Goal: Transaction & Acquisition: Purchase product/service

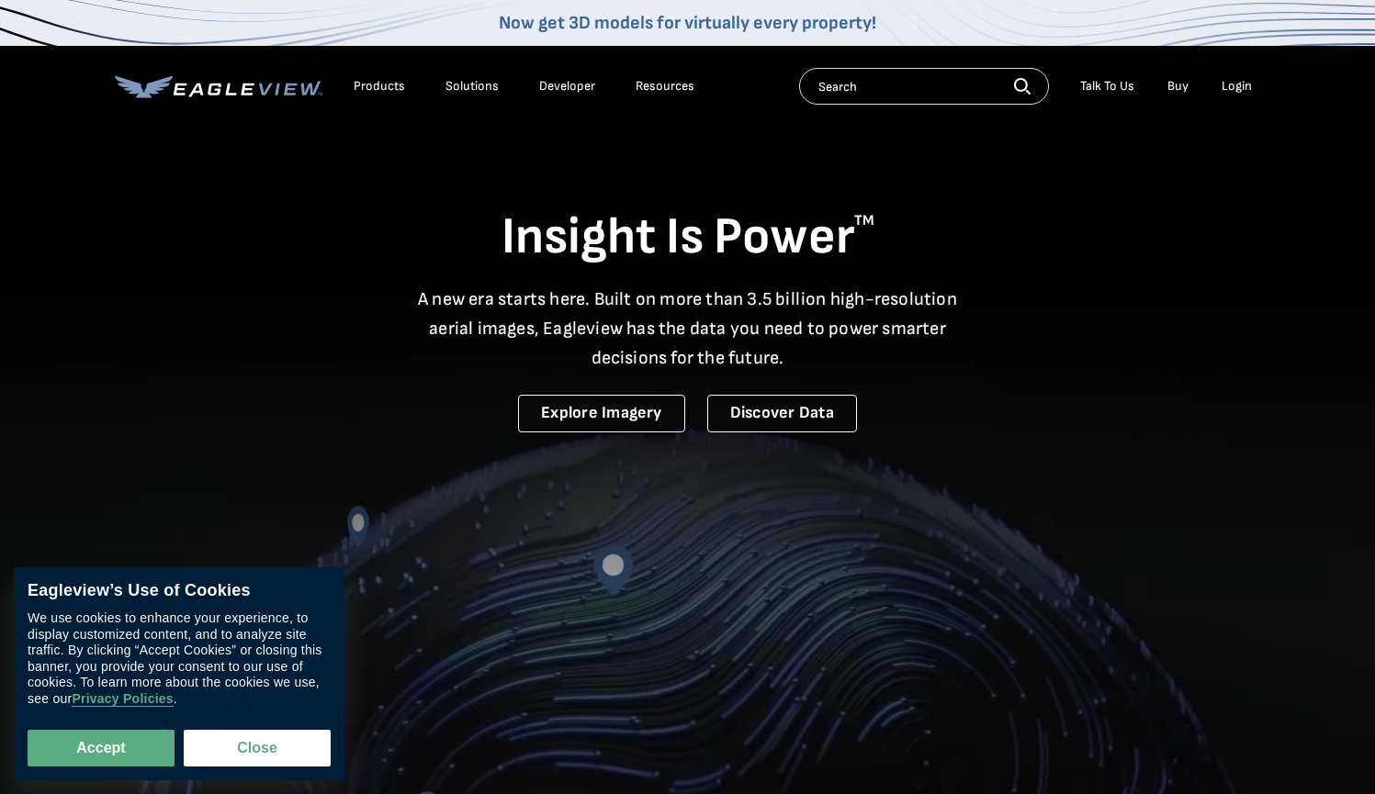
click at [1236, 87] on div "Login" at bounding box center [1236, 86] width 30 height 17
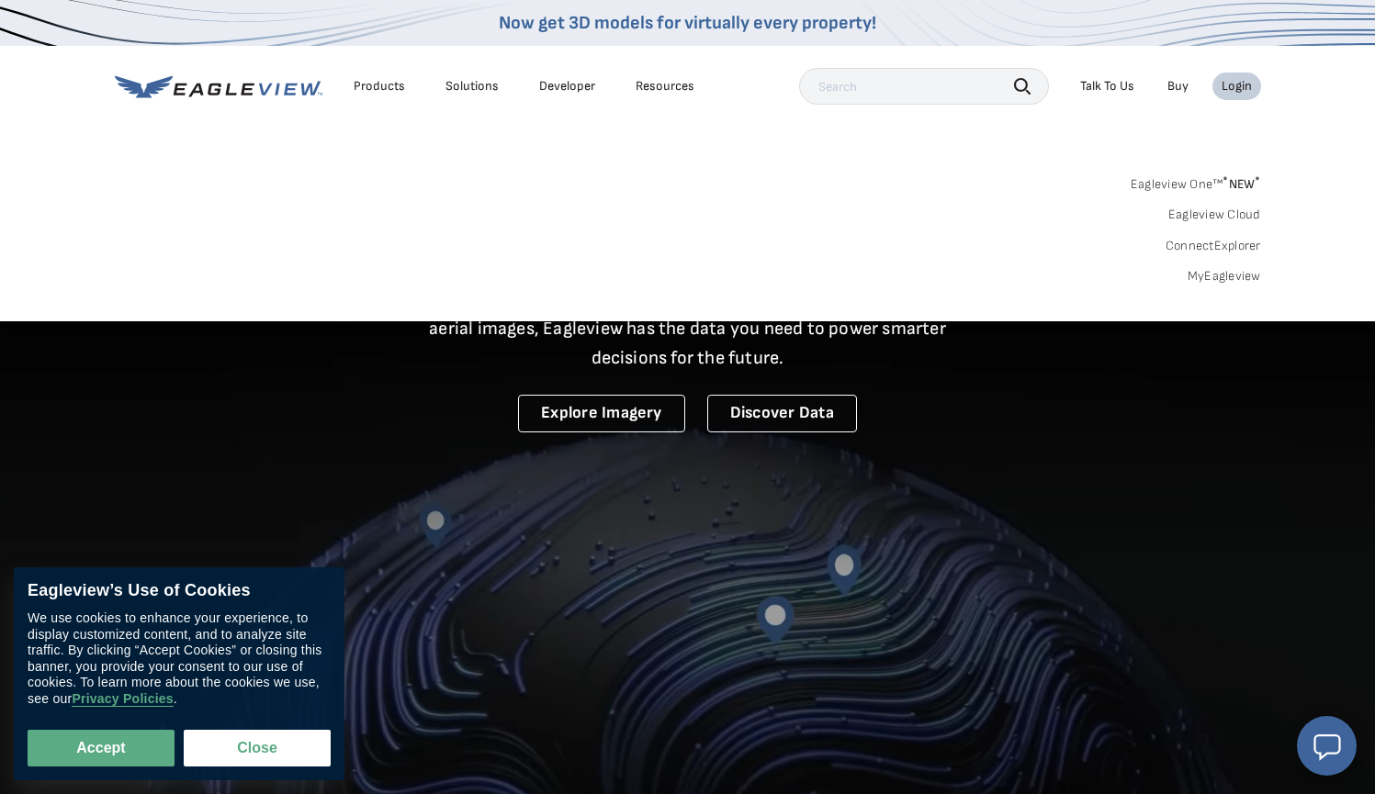
click at [1208, 273] on link "MyEagleview" at bounding box center [1223, 276] width 73 height 17
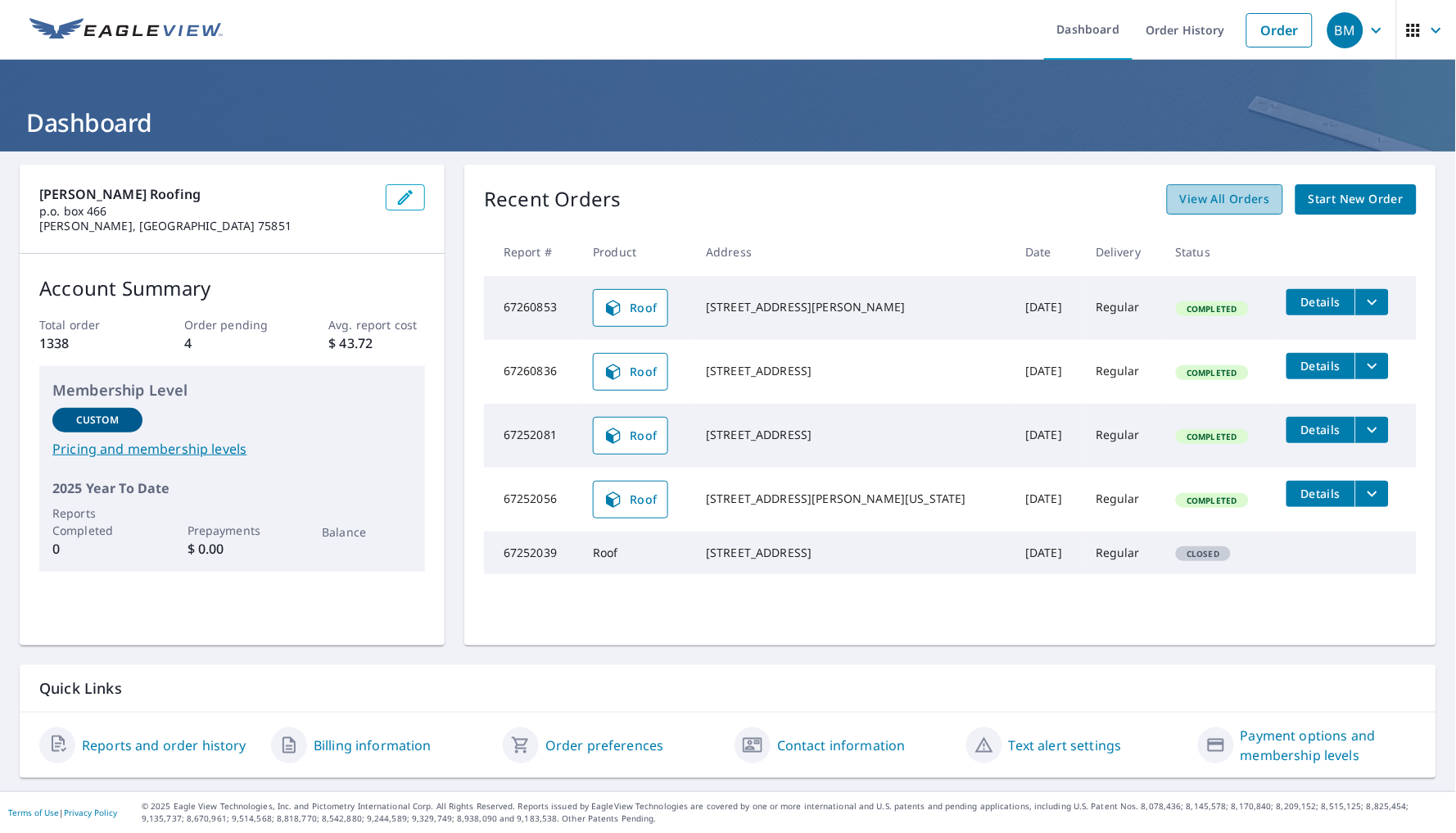
click at [1201, 189] on span "View All Orders" at bounding box center [1224, 199] width 90 height 21
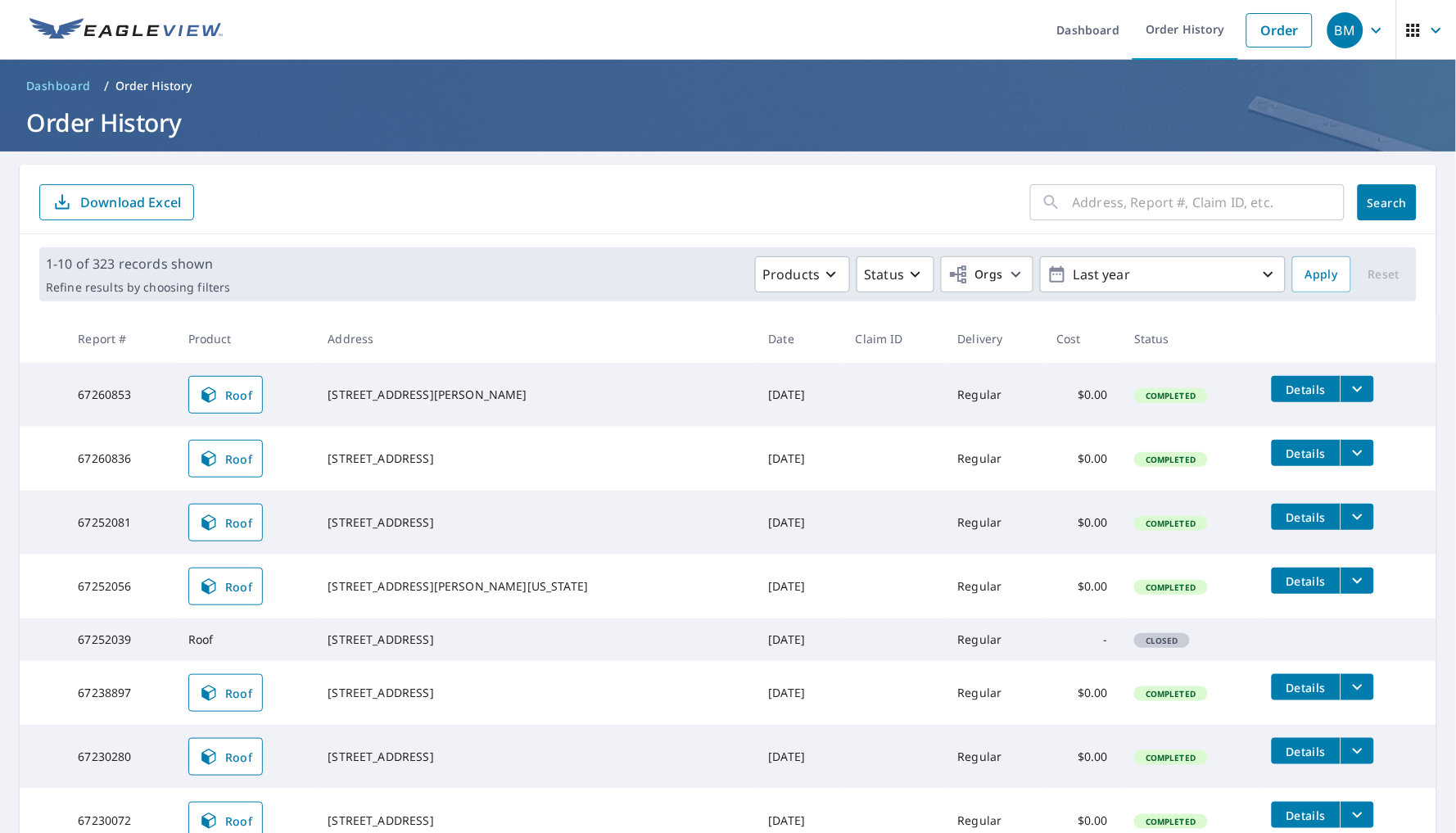
click at [1139, 214] on input "text" at bounding box center [1208, 202] width 272 height 45
type input "17806"
click at [1373, 202] on button "Search" at bounding box center [1387, 202] width 59 height 36
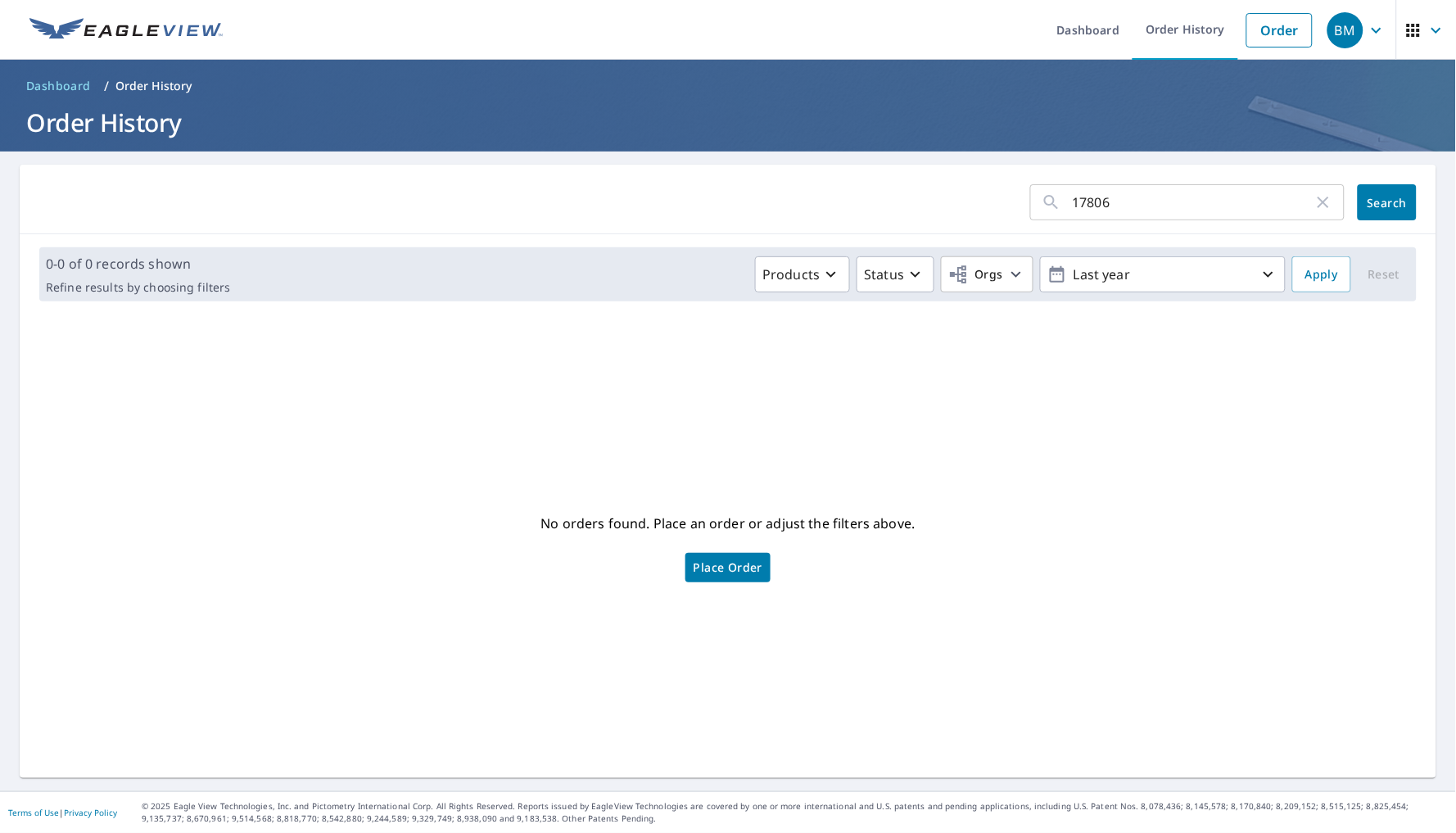
click at [1146, 197] on input "17806" at bounding box center [1193, 202] width 241 height 45
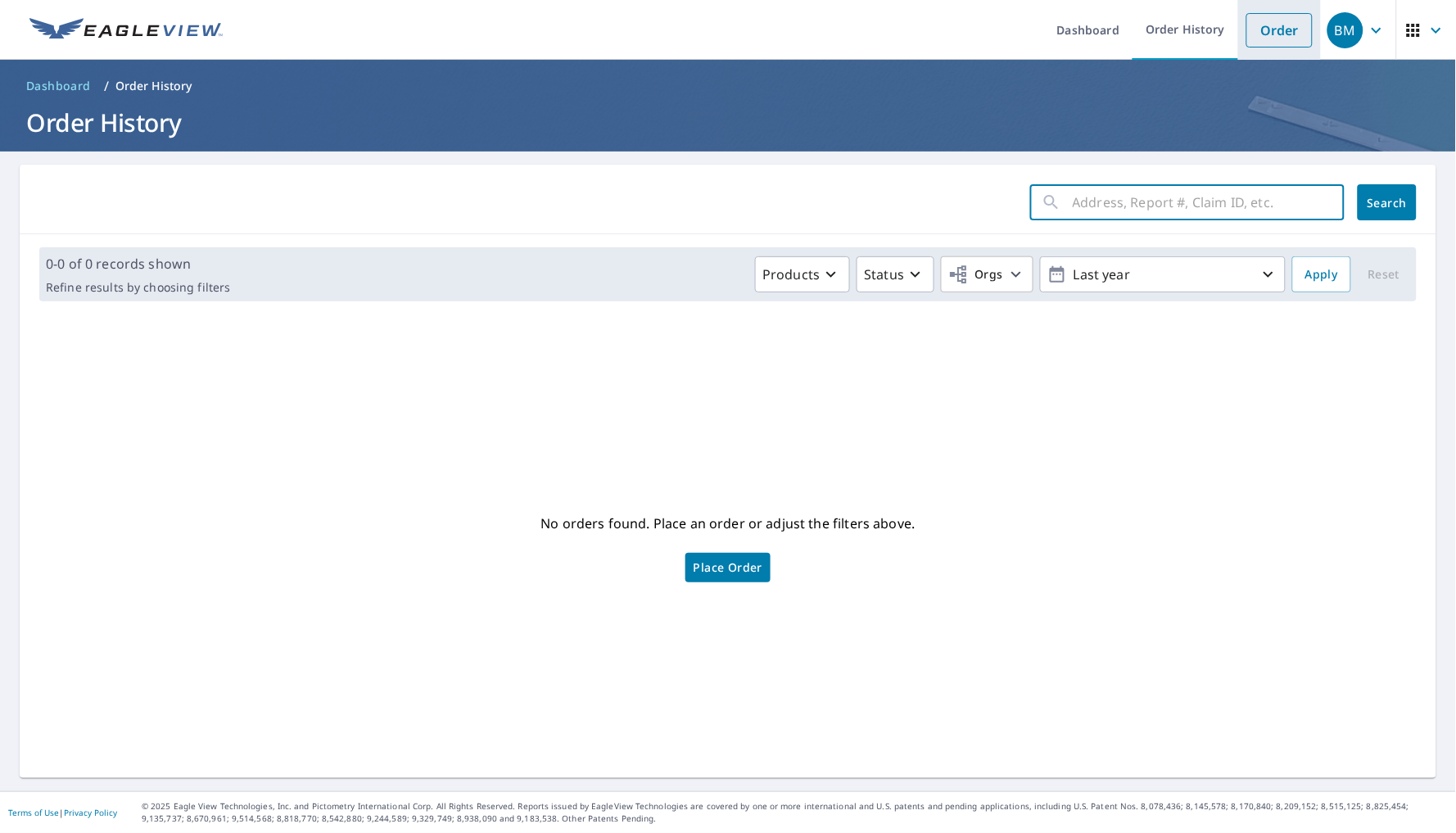
click at [1276, 24] on link "Order" at bounding box center [1279, 30] width 66 height 35
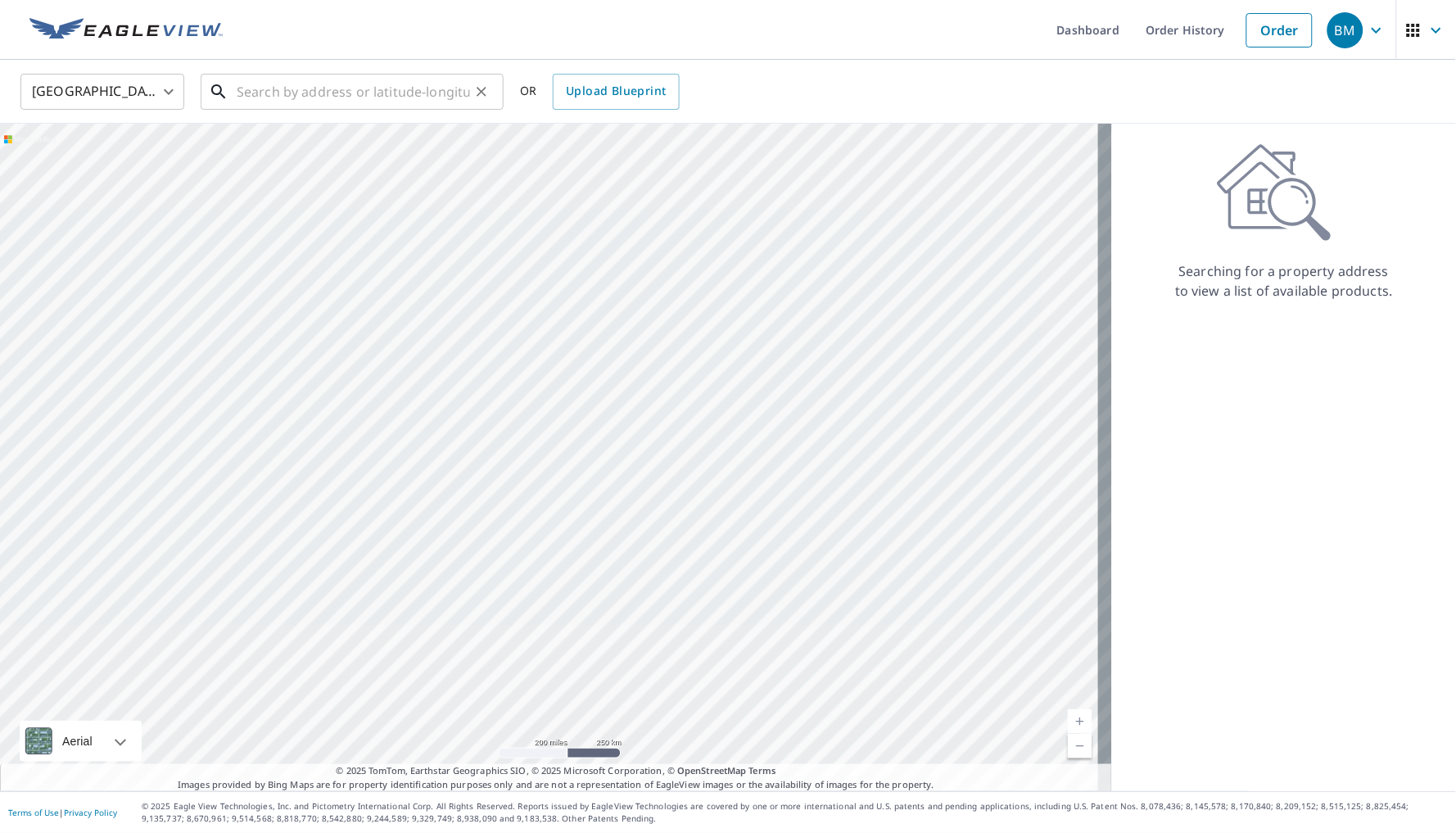
click at [357, 97] on input "text" at bounding box center [353, 91] width 234 height 45
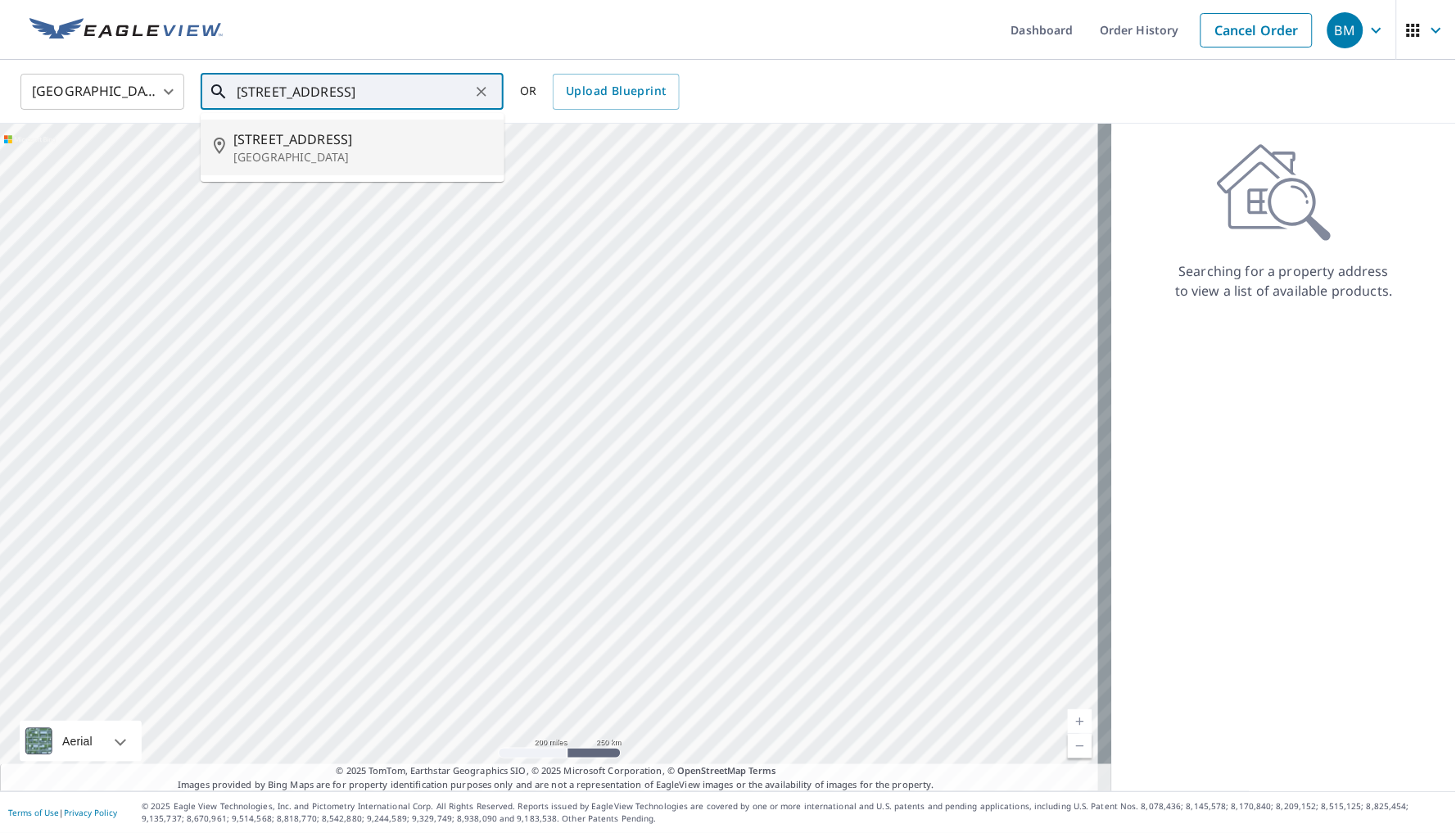
click at [348, 145] on span "[STREET_ADDRESS]" at bounding box center [362, 139] width 258 height 20
type input "[STREET_ADDRESS]"
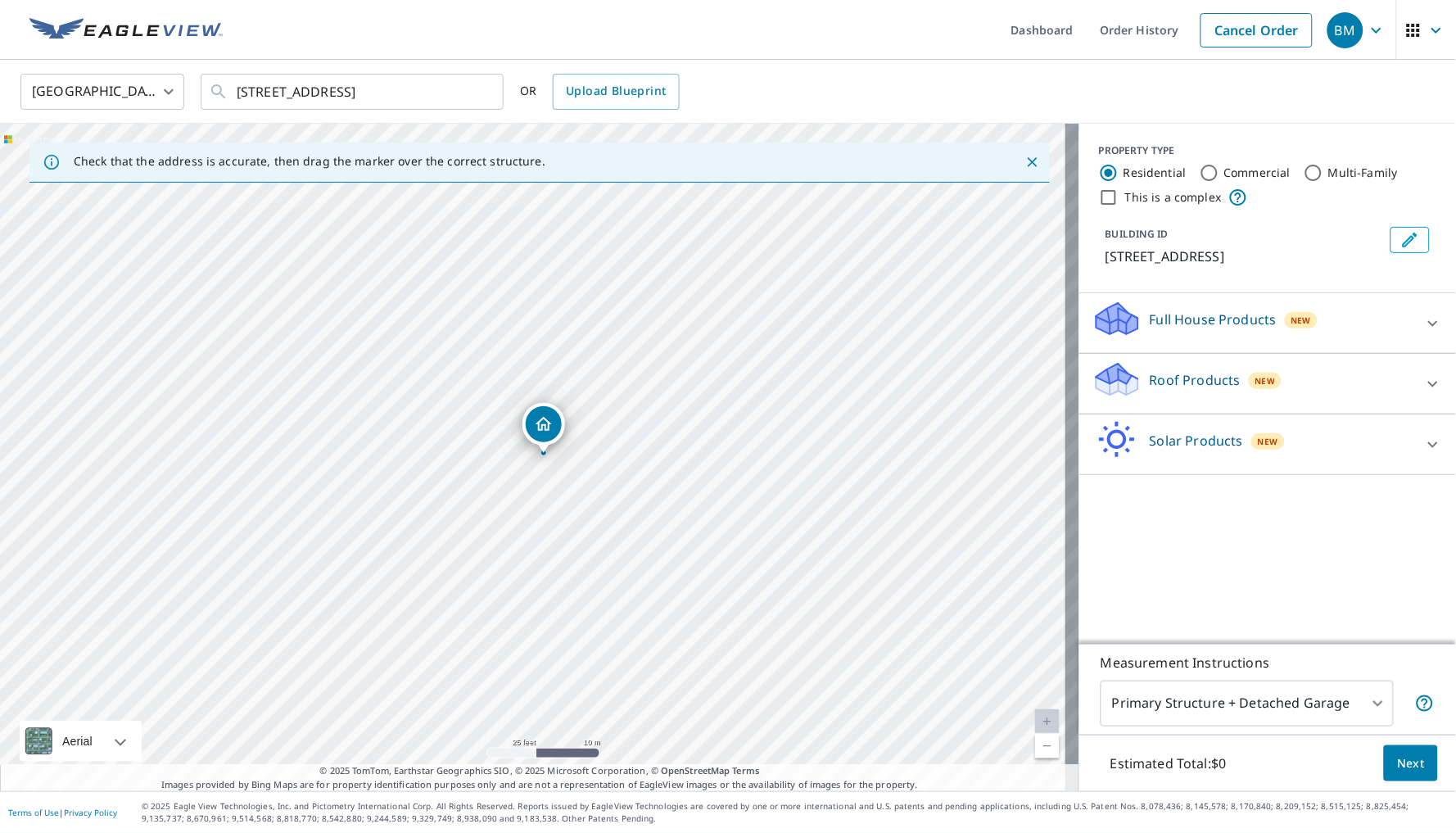
drag, startPoint x: 530, startPoint y: 414, endPoint x: 547, endPoint y: 416, distance: 17.1
click at [1342, 383] on div "Roof Products New" at bounding box center [1253, 384] width 321 height 46
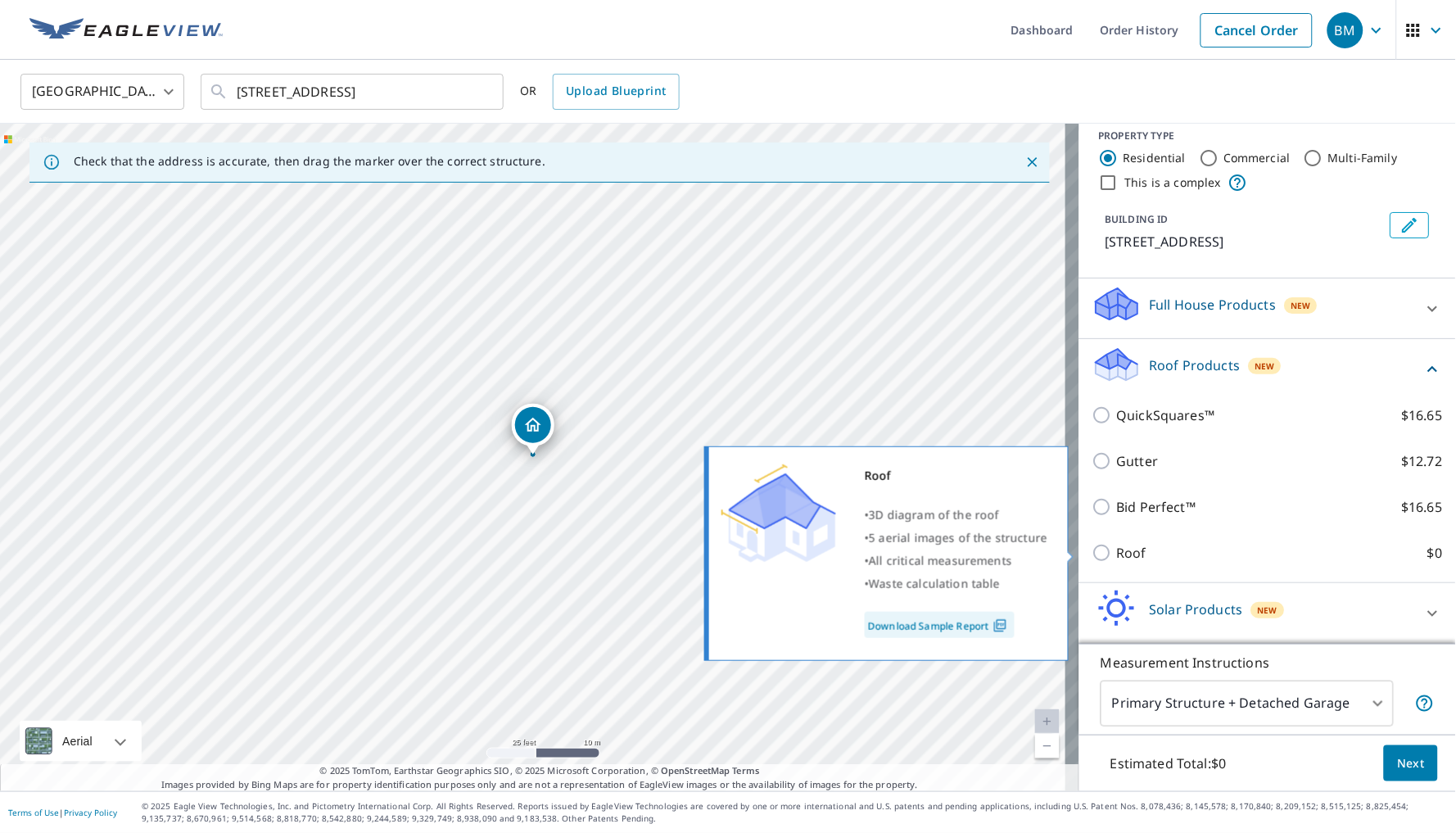
click at [1194, 543] on label "Roof $0" at bounding box center [1279, 553] width 325 height 20
click at [1117, 543] on input "Roof $0" at bounding box center [1105, 553] width 25 height 20
checkbox input "true"
type input "3"
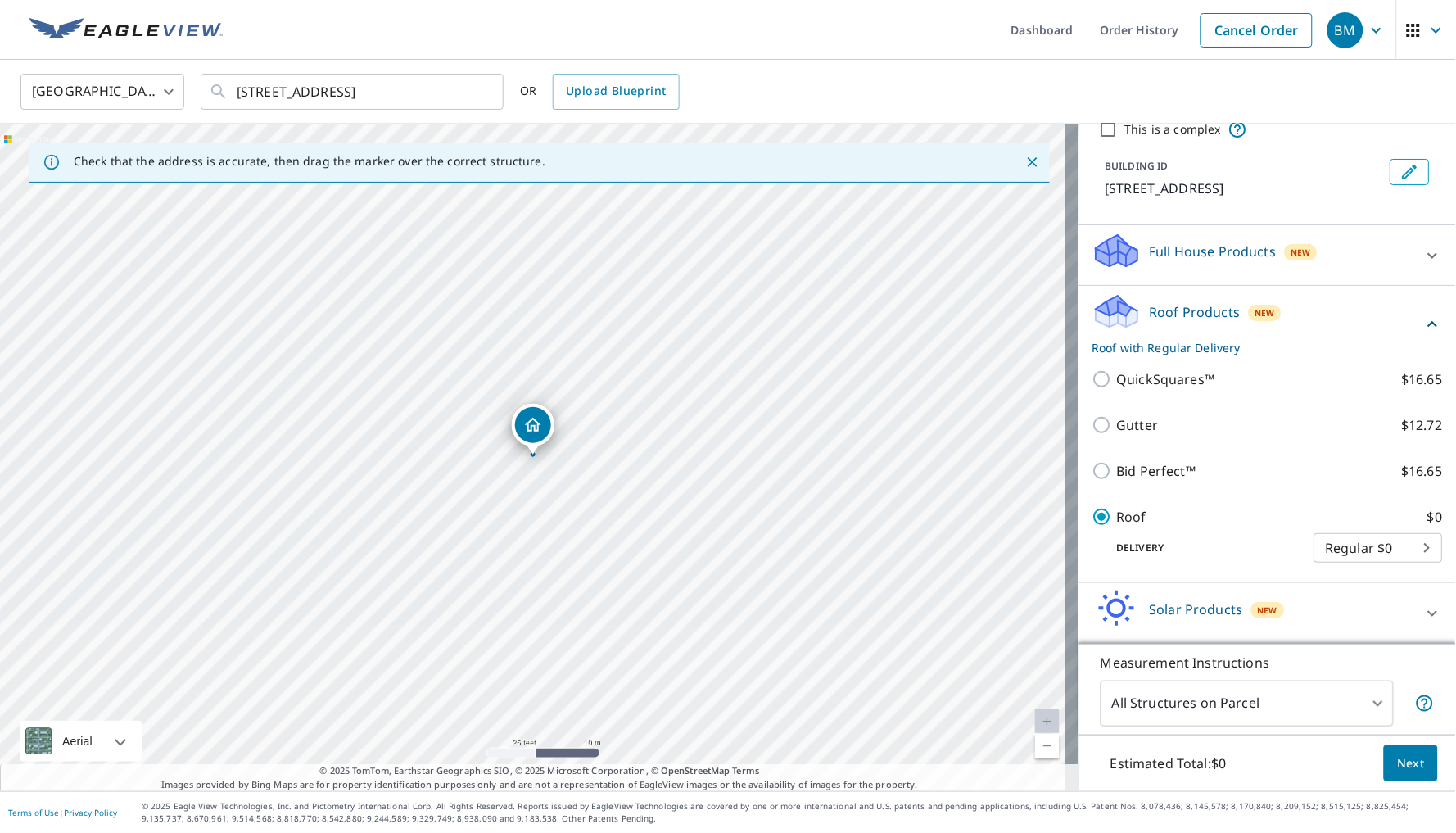
scroll to position [58, 0]
click at [1404, 771] on span "Next" at bounding box center [1411, 763] width 28 height 21
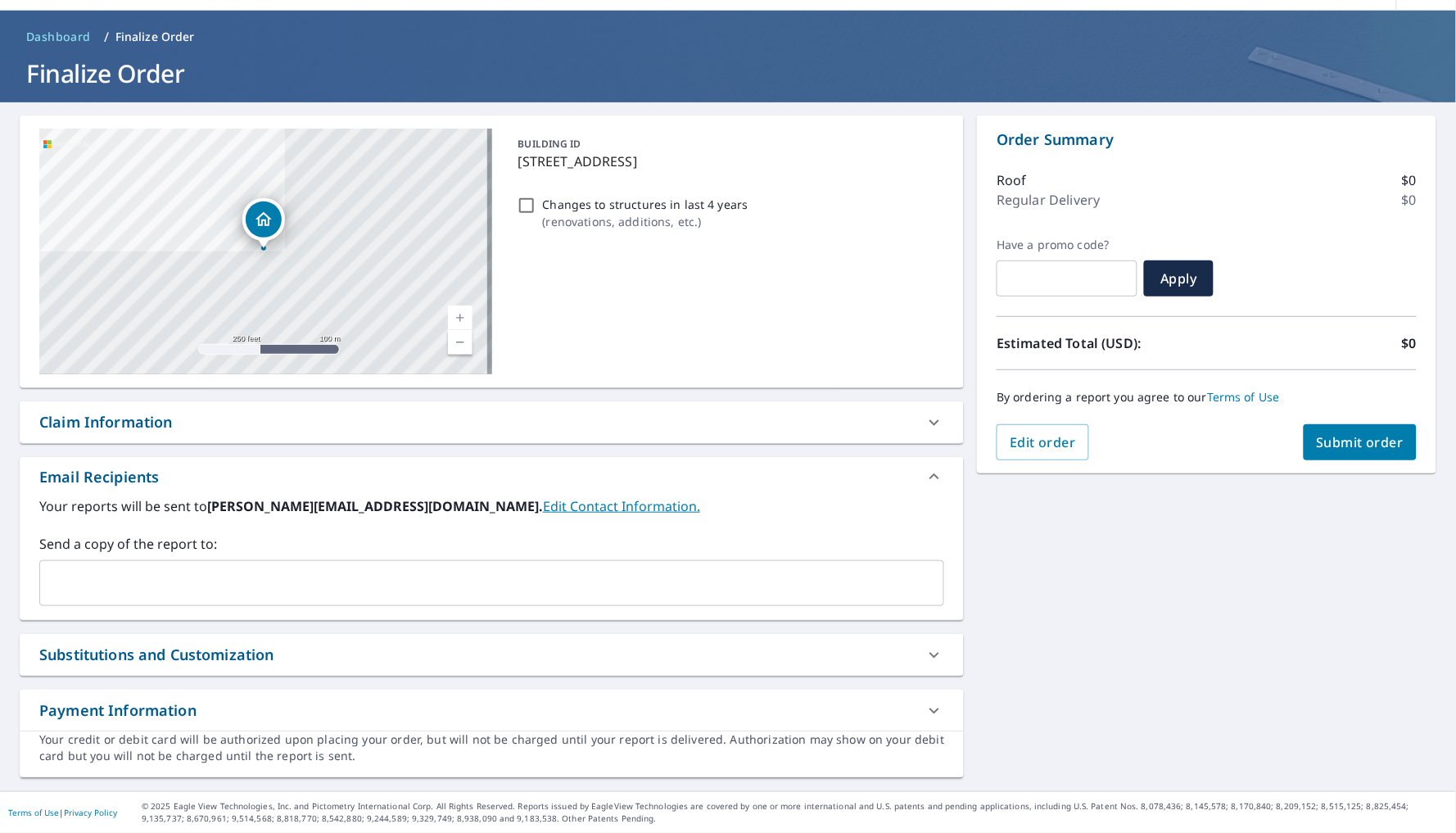
click at [810, 574] on input "text" at bounding box center [479, 582] width 866 height 31
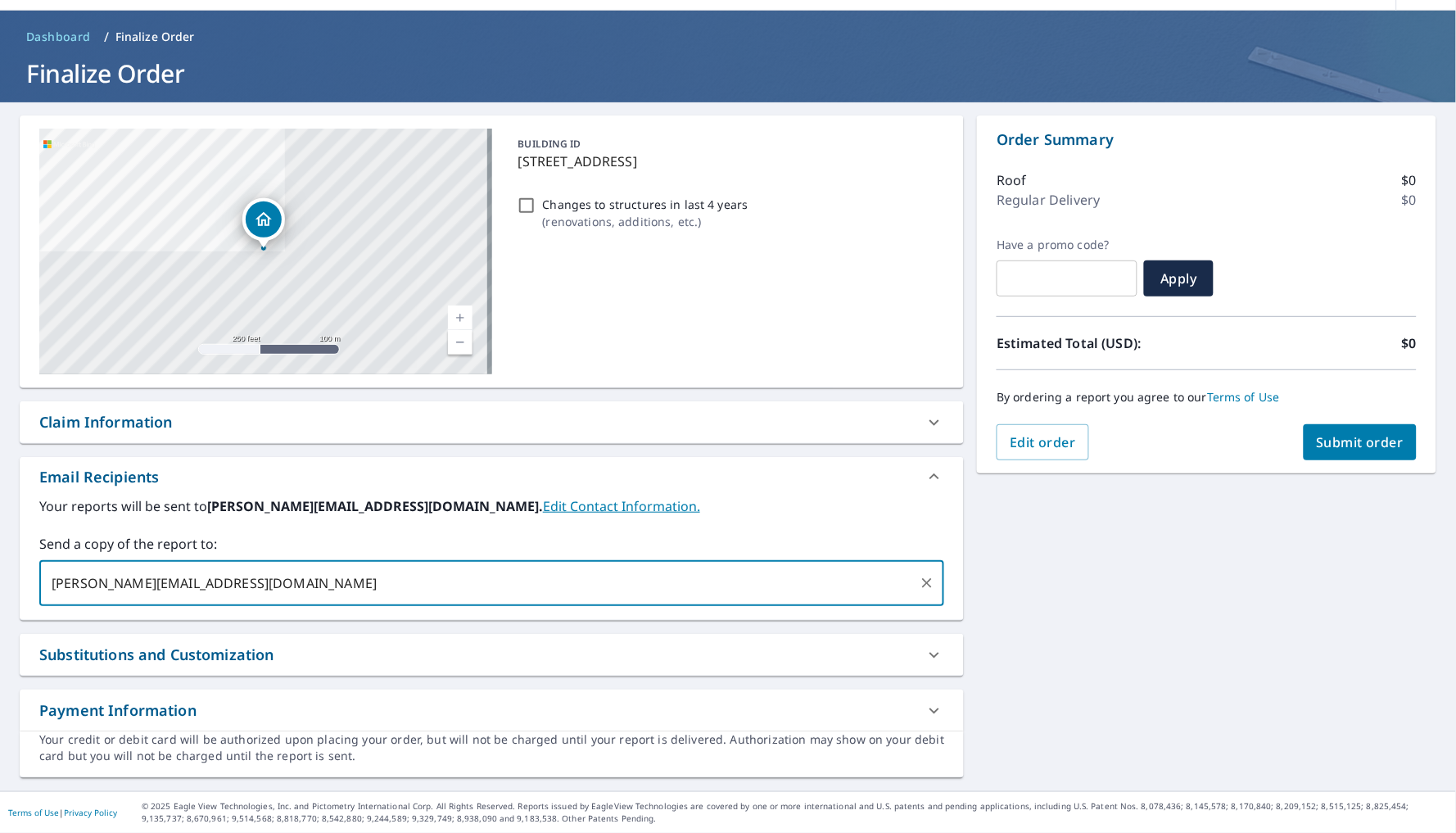
type input "[PERSON_NAME][EMAIL_ADDRESS][DOMAIN_NAME]"
click at [816, 607] on div "Your reports will be sent to [PERSON_NAME][EMAIL_ADDRESS][DOMAIN_NAME]. Edit Co…" at bounding box center [491, 557] width 944 height 124
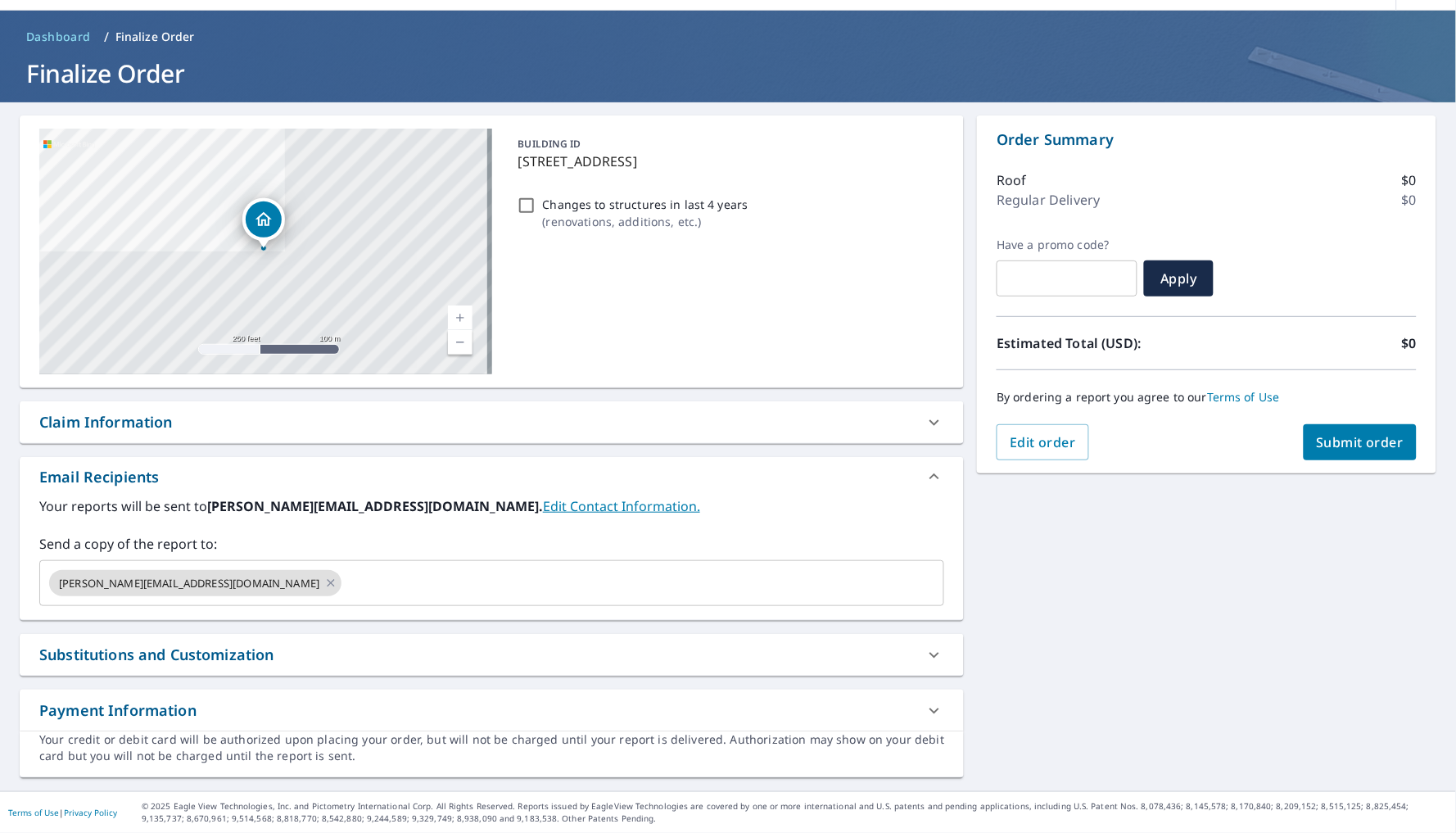
click at [757, 645] on div "Substitutions and Customization" at bounding box center [477, 655] width 876 height 22
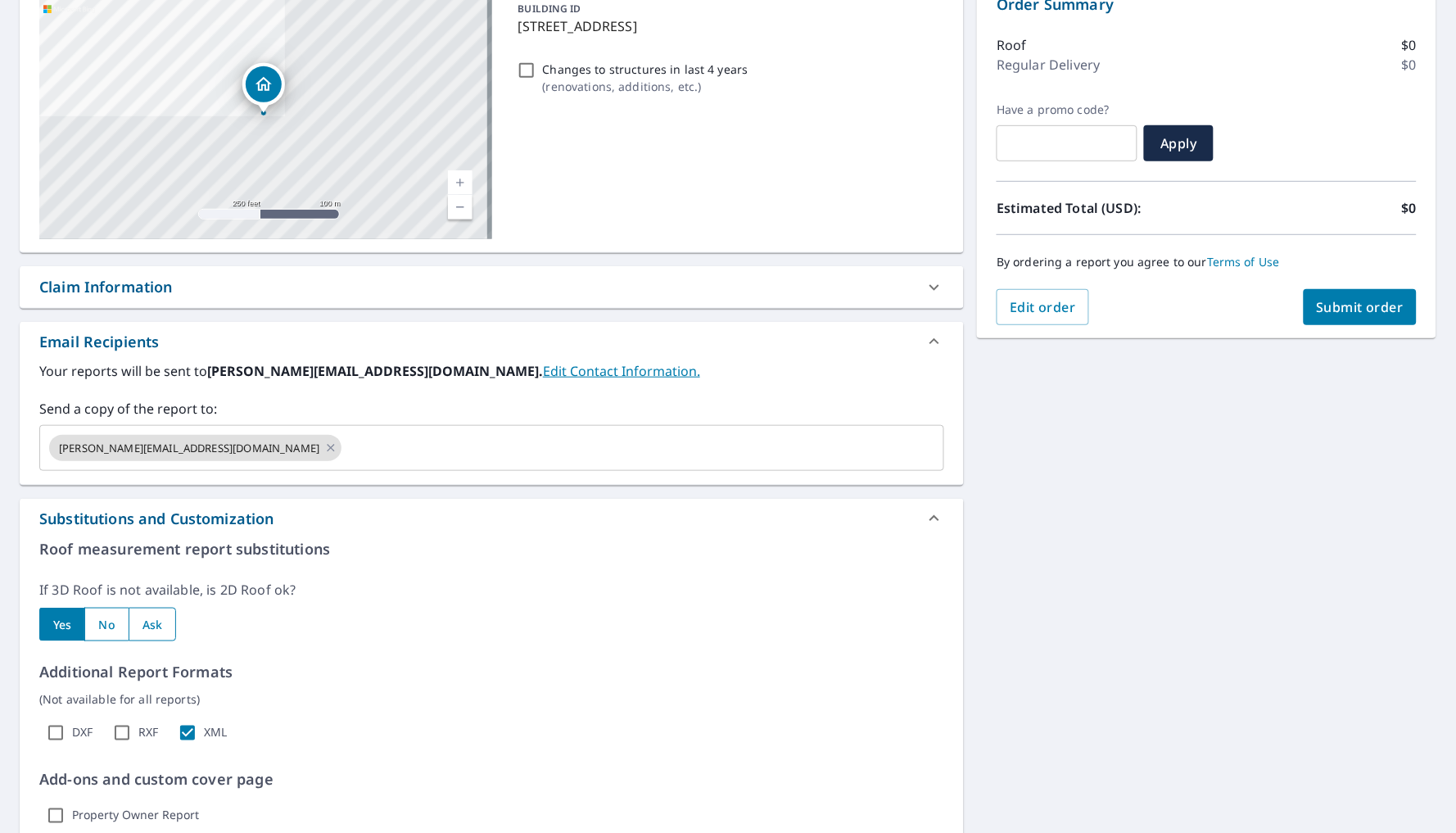
scroll to position [239, 0]
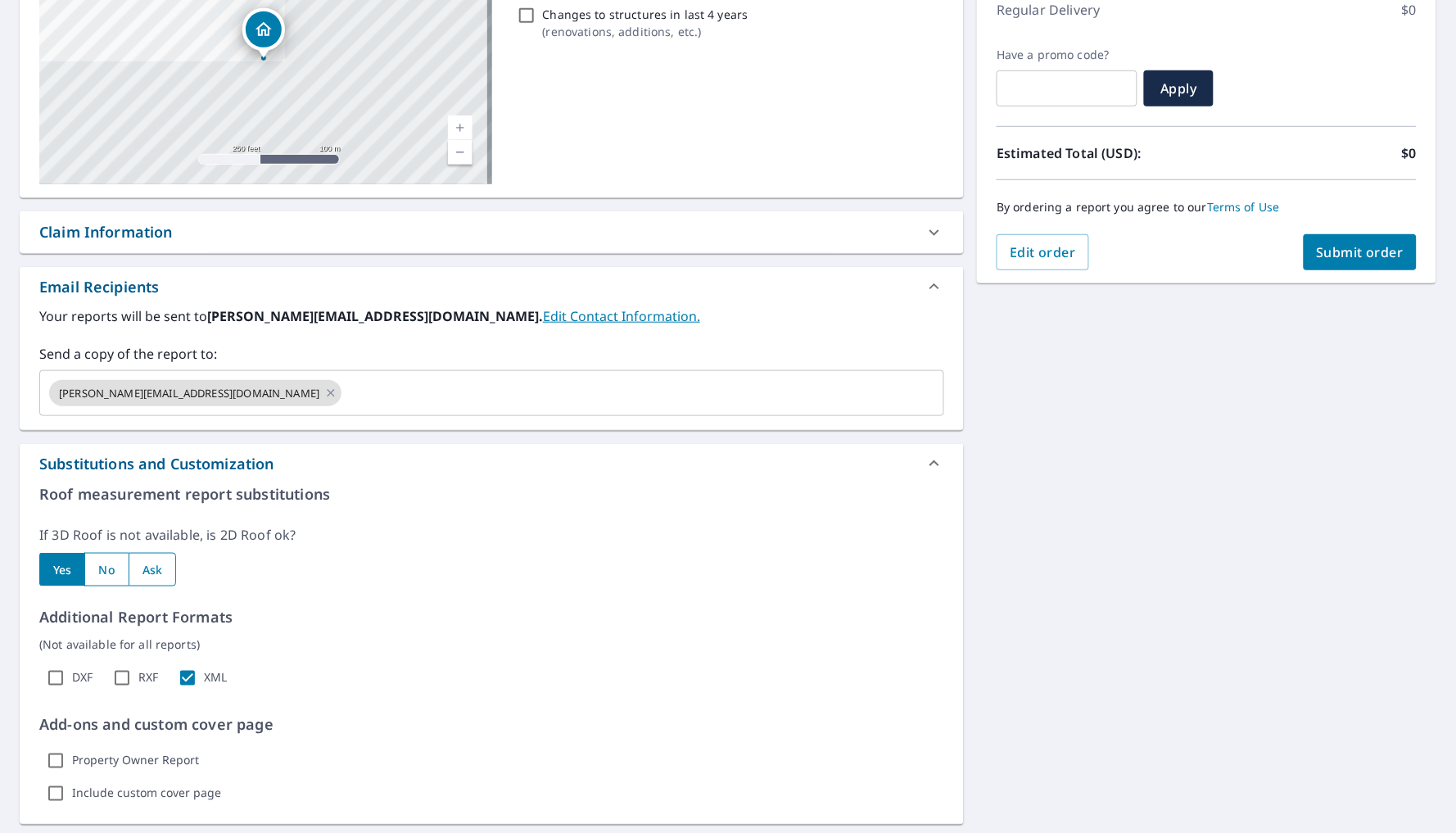
click at [154, 592] on div "Roof measurement report substitutions If 3D Roof is not available, is 2D Roof o…" at bounding box center [491, 647] width 905 height 326
click at [154, 576] on input "radio" at bounding box center [152, 570] width 47 height 34
radio input "true"
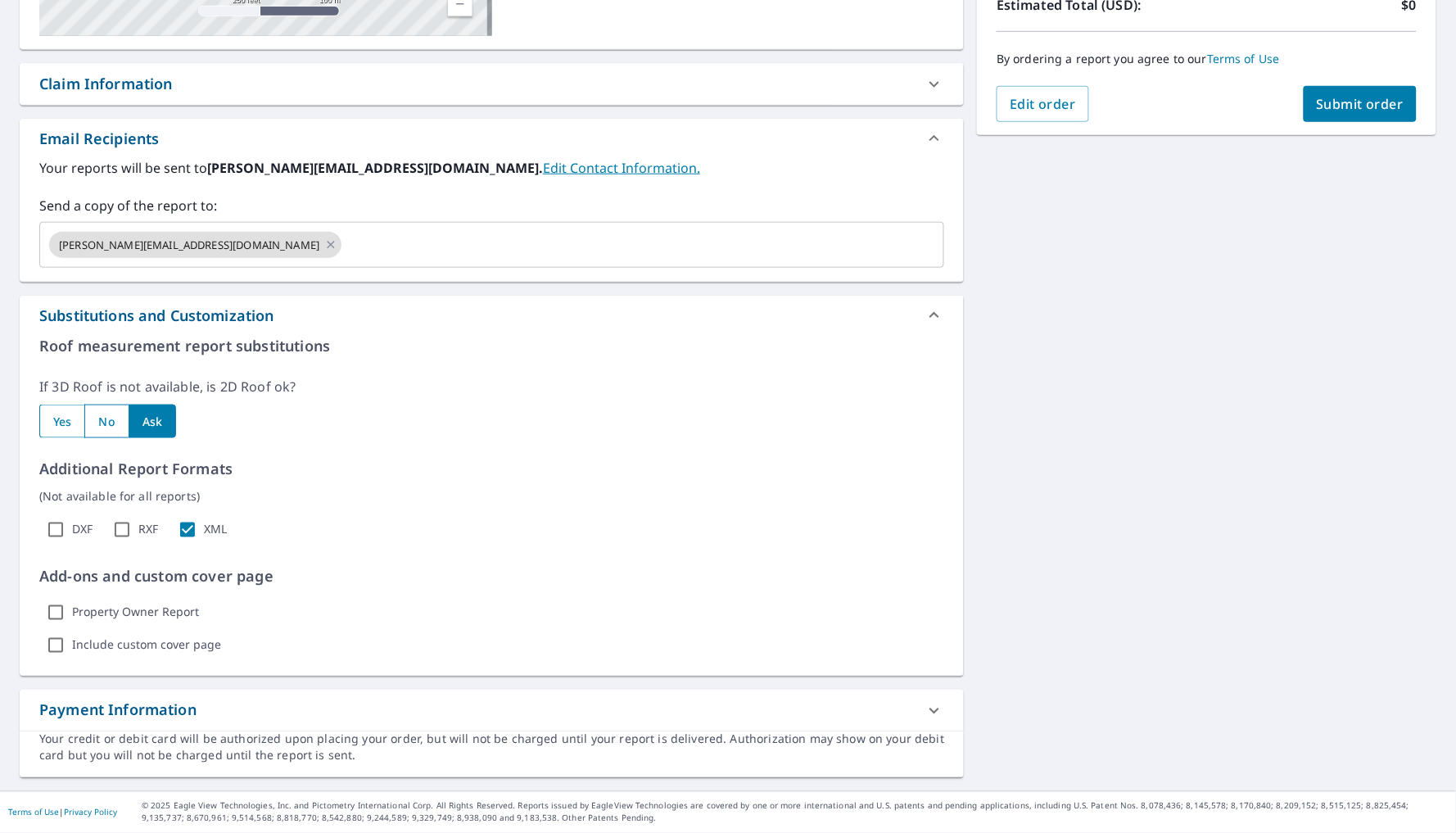
scroll to position [0, 0]
click at [1365, 99] on span "Submit order" at bounding box center [1361, 104] width 87 height 18
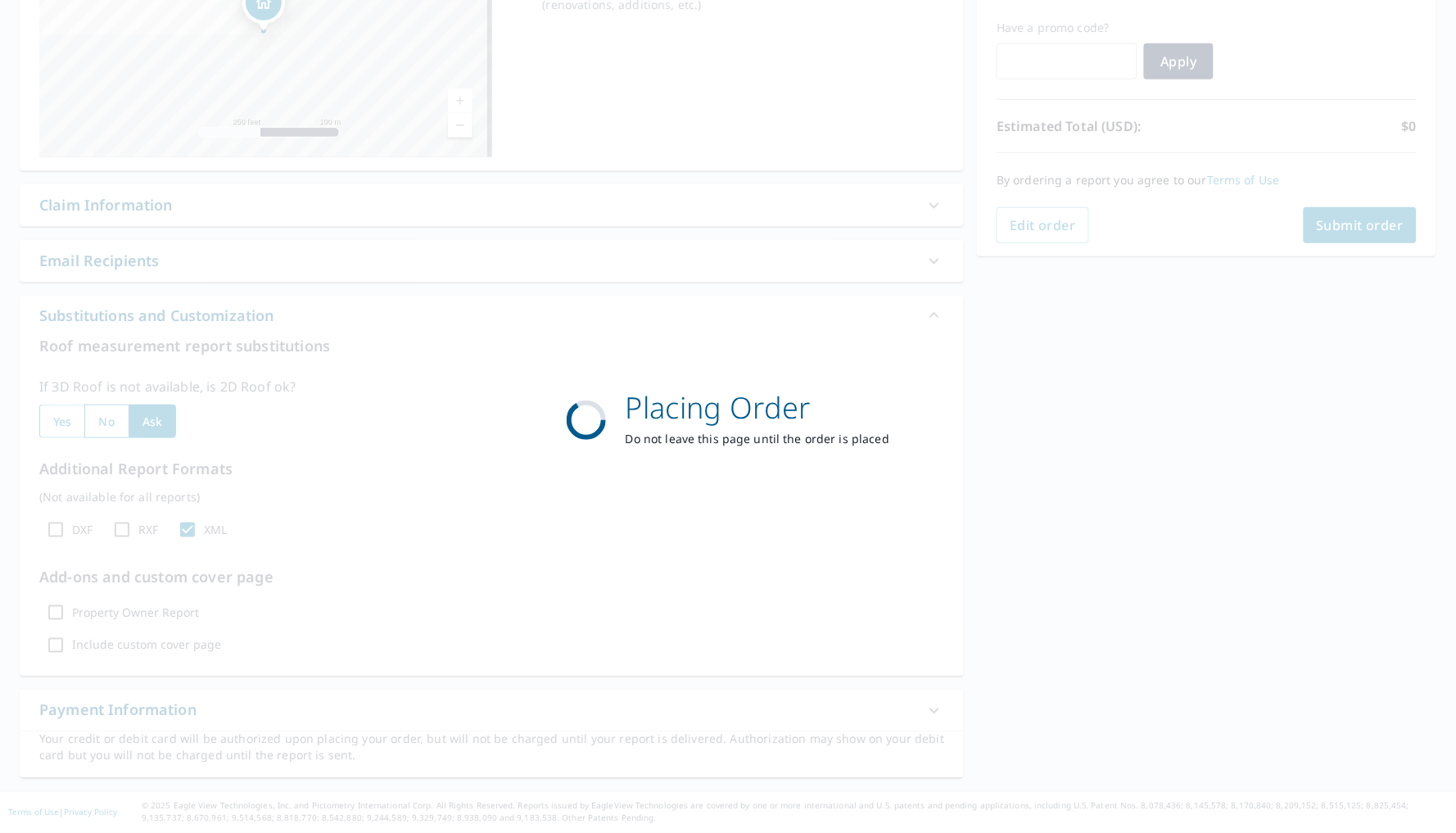
scroll to position [269, 0]
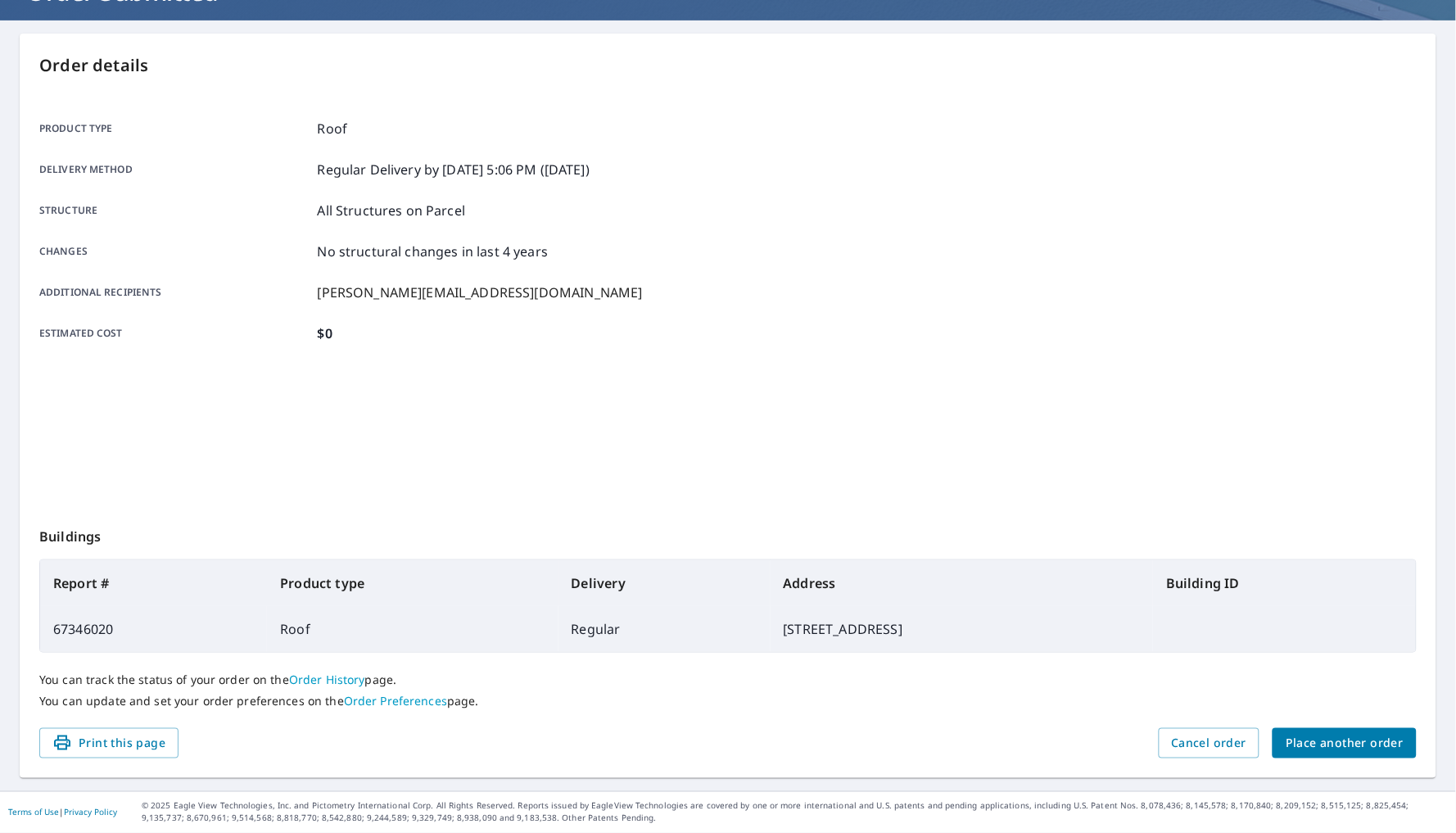
scroll to position [132, 0]
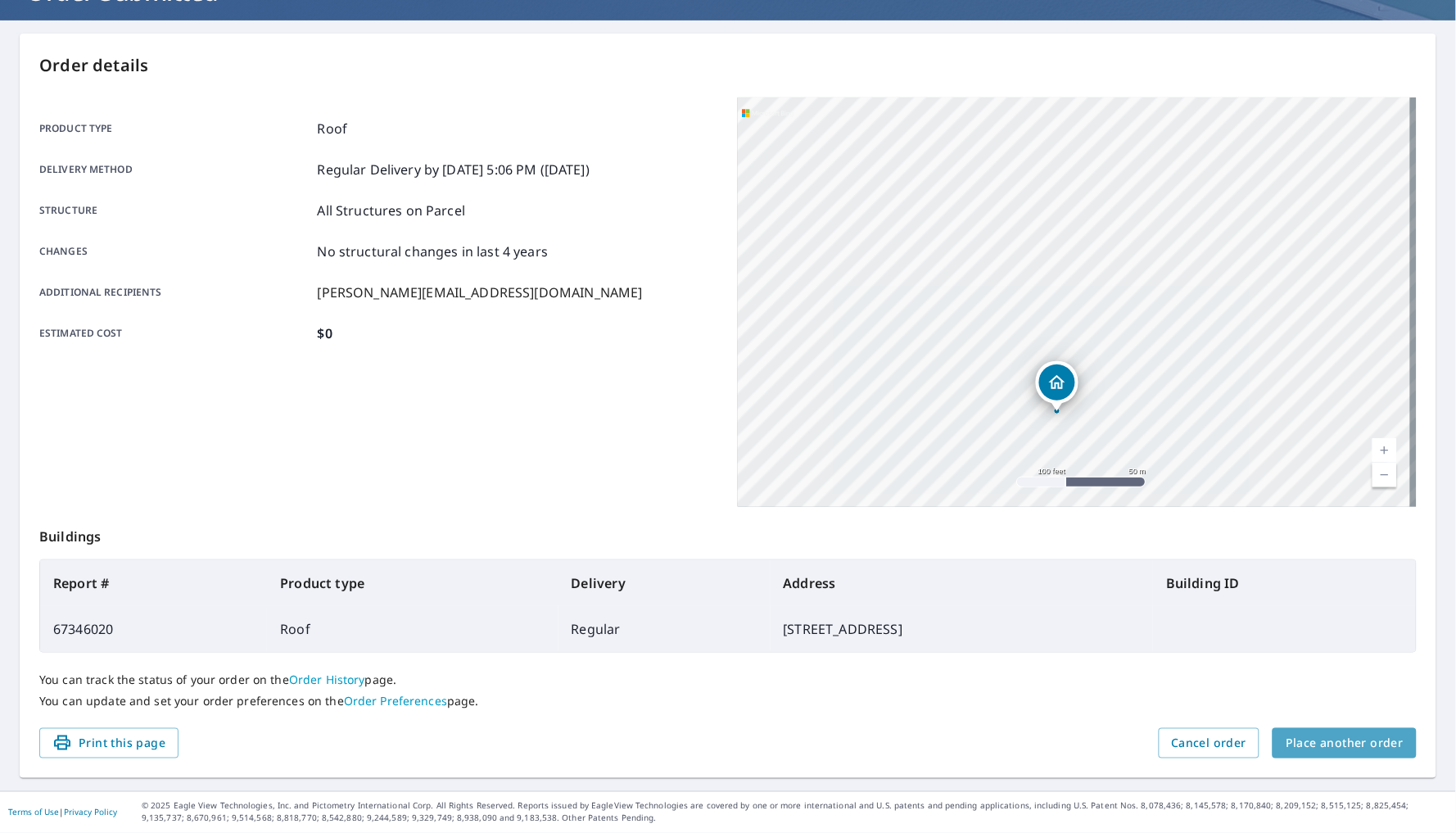
click at [1350, 738] on span "Place another order" at bounding box center [1345, 743] width 118 height 21
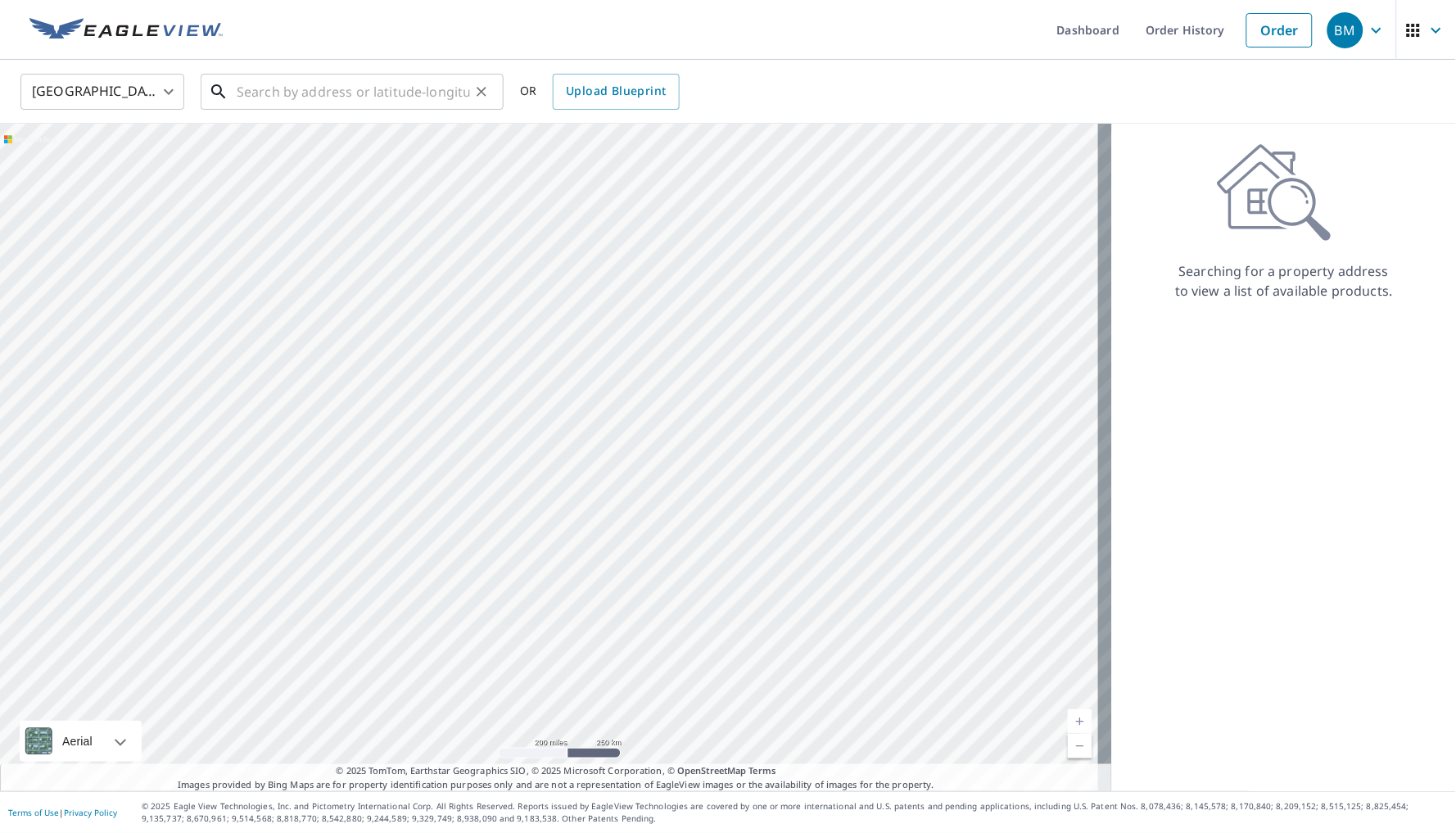
click at [405, 73] on input "text" at bounding box center [353, 91] width 234 height 45
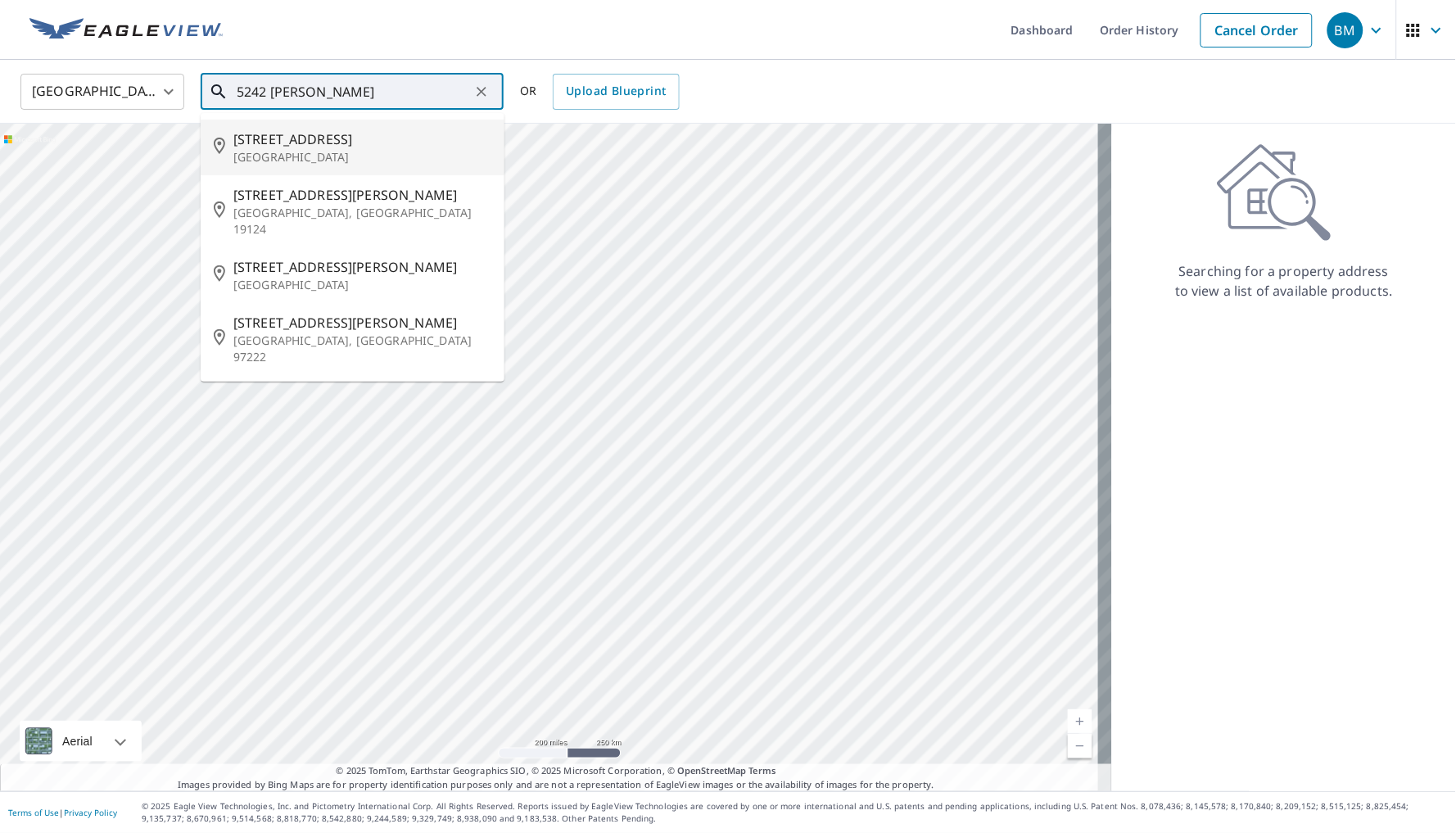
click at [348, 138] on span "[STREET_ADDRESS]" at bounding box center [362, 139] width 258 height 20
type input "[STREET_ADDRESS]"
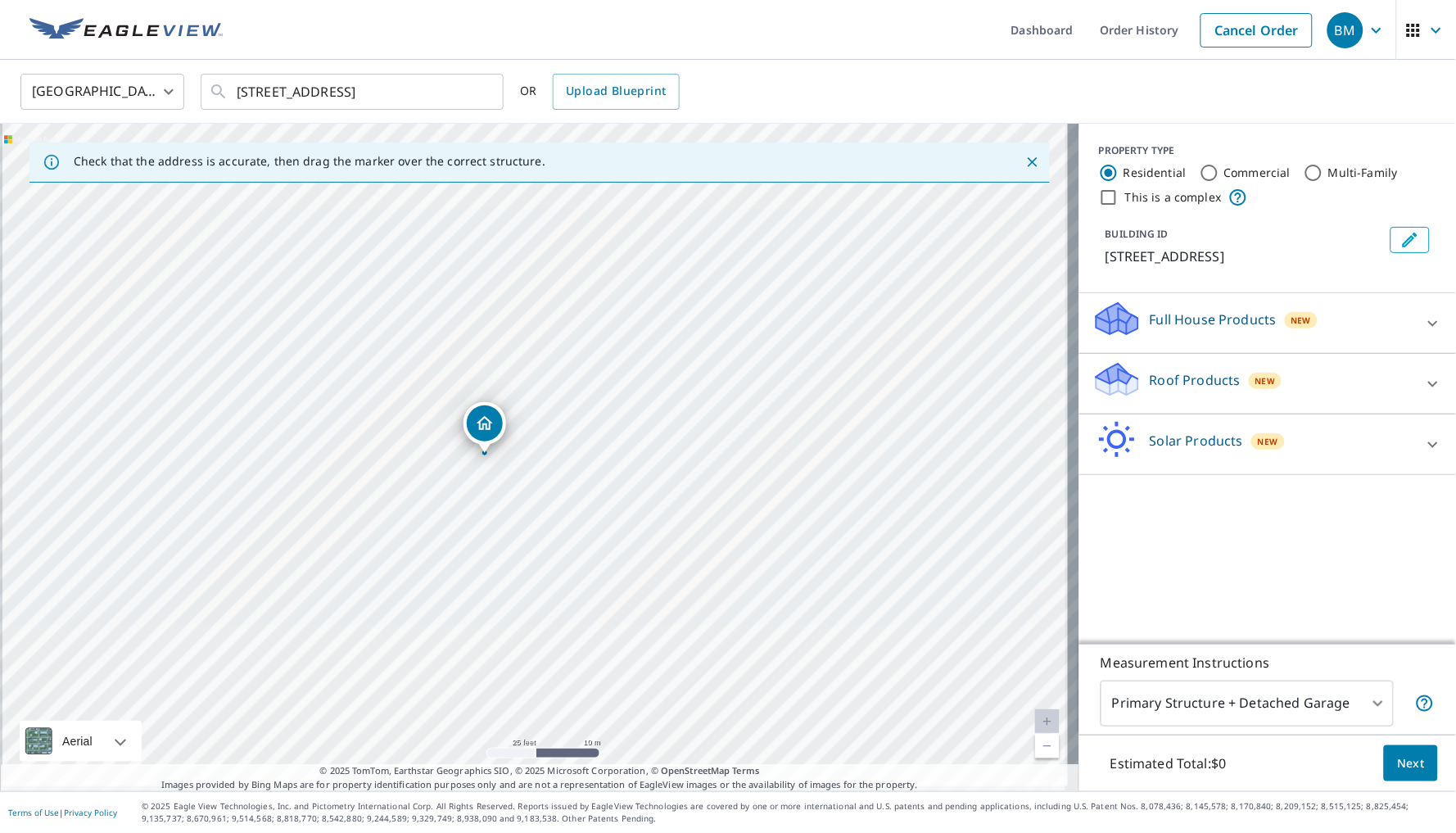
drag, startPoint x: 476, startPoint y: 532, endPoint x: 511, endPoint y: 487, distance: 57.0
click at [511, 487] on div "[STREET_ADDRESS]" at bounding box center [539, 458] width 1079 height 667
drag, startPoint x: 485, startPoint y: 423, endPoint x: 504, endPoint y: 424, distance: 19.0
click at [1317, 394] on div "Roof Products New" at bounding box center [1253, 384] width 321 height 46
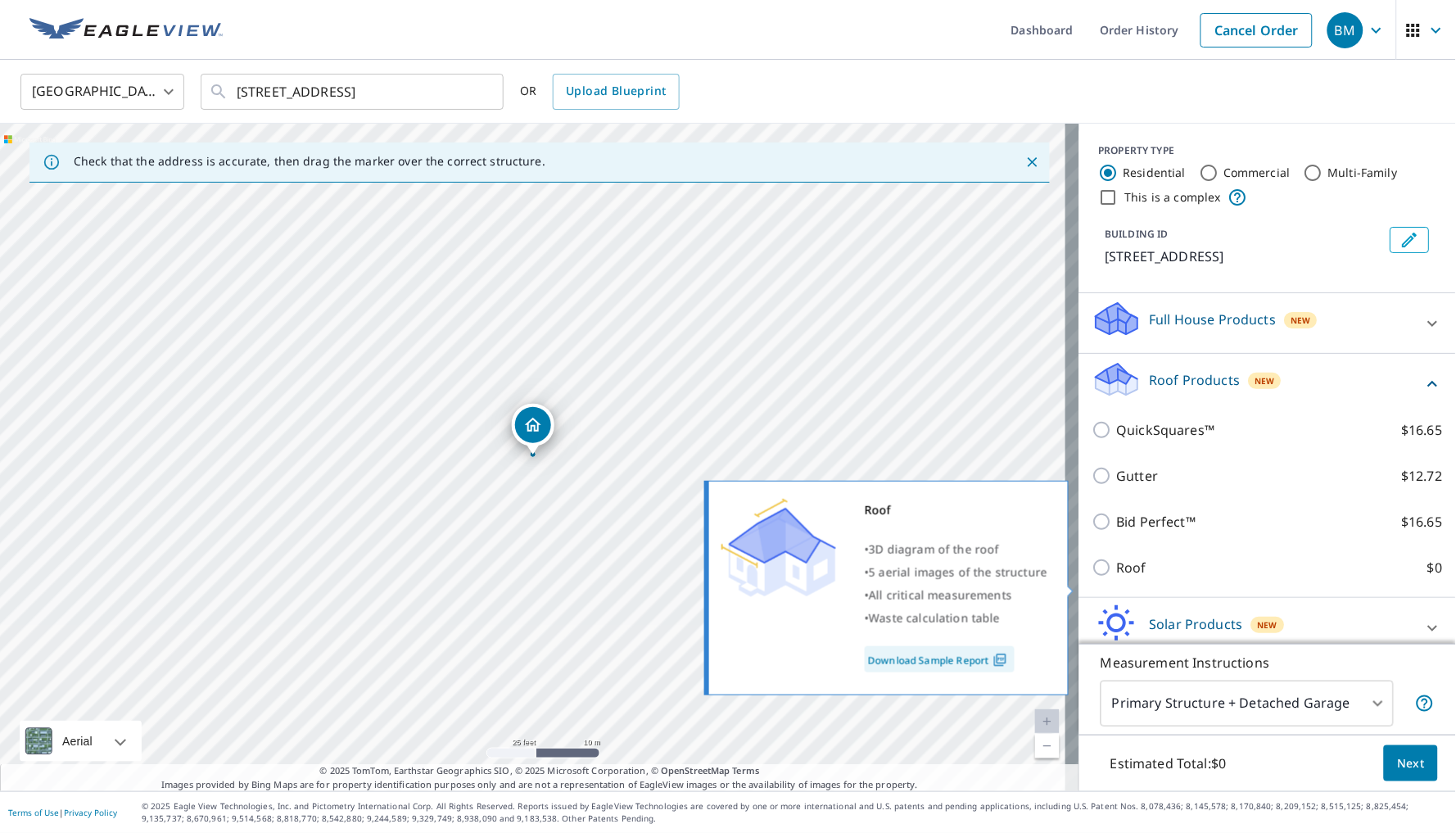
click at [1134, 577] on p "Roof" at bounding box center [1132, 567] width 30 height 20
click at [1117, 577] on input "Roof $0" at bounding box center [1105, 567] width 25 height 20
checkbox input "true"
type input "3"
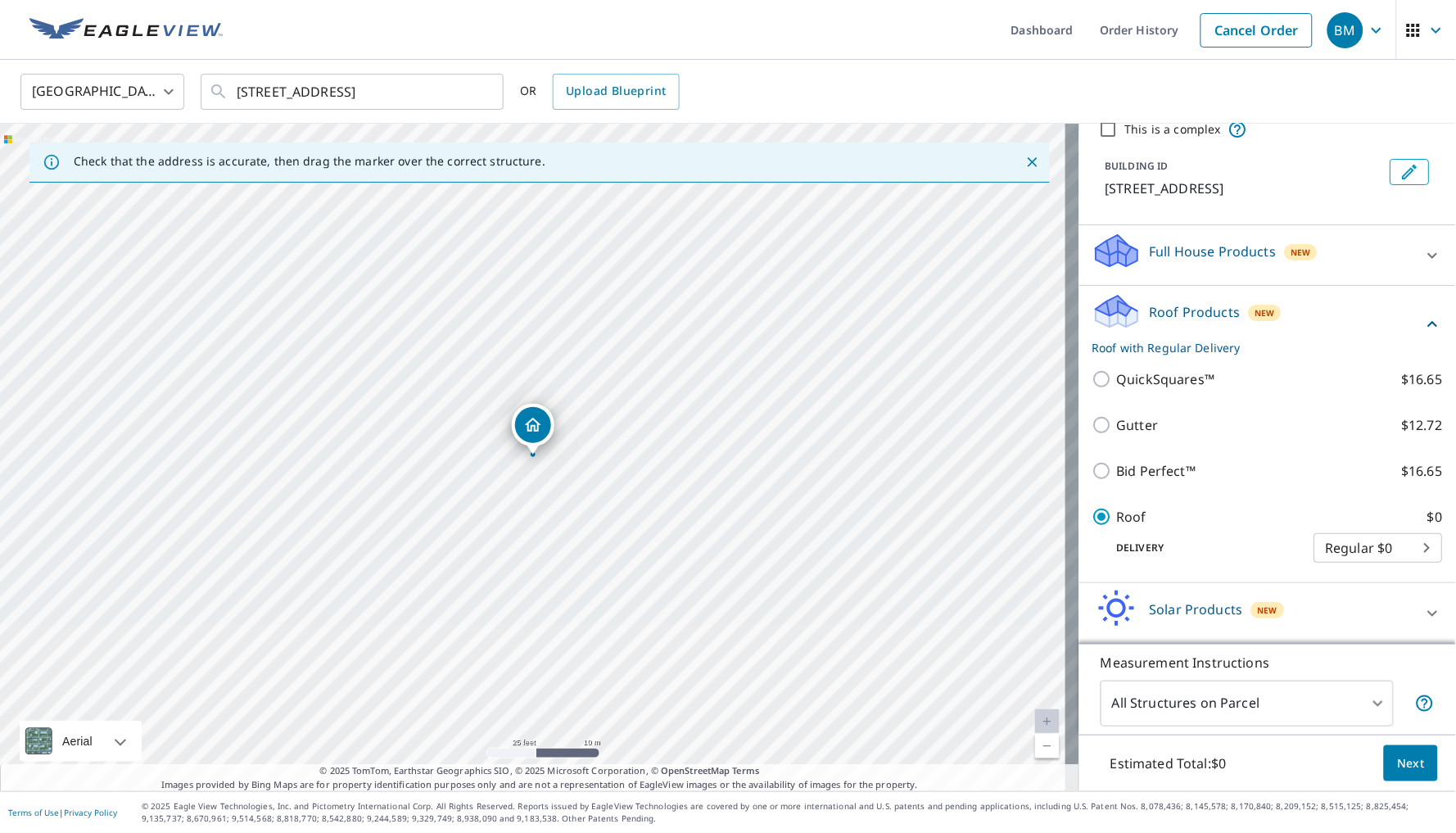
scroll to position [39, 0]
click at [1402, 769] on span "Next" at bounding box center [1411, 763] width 28 height 21
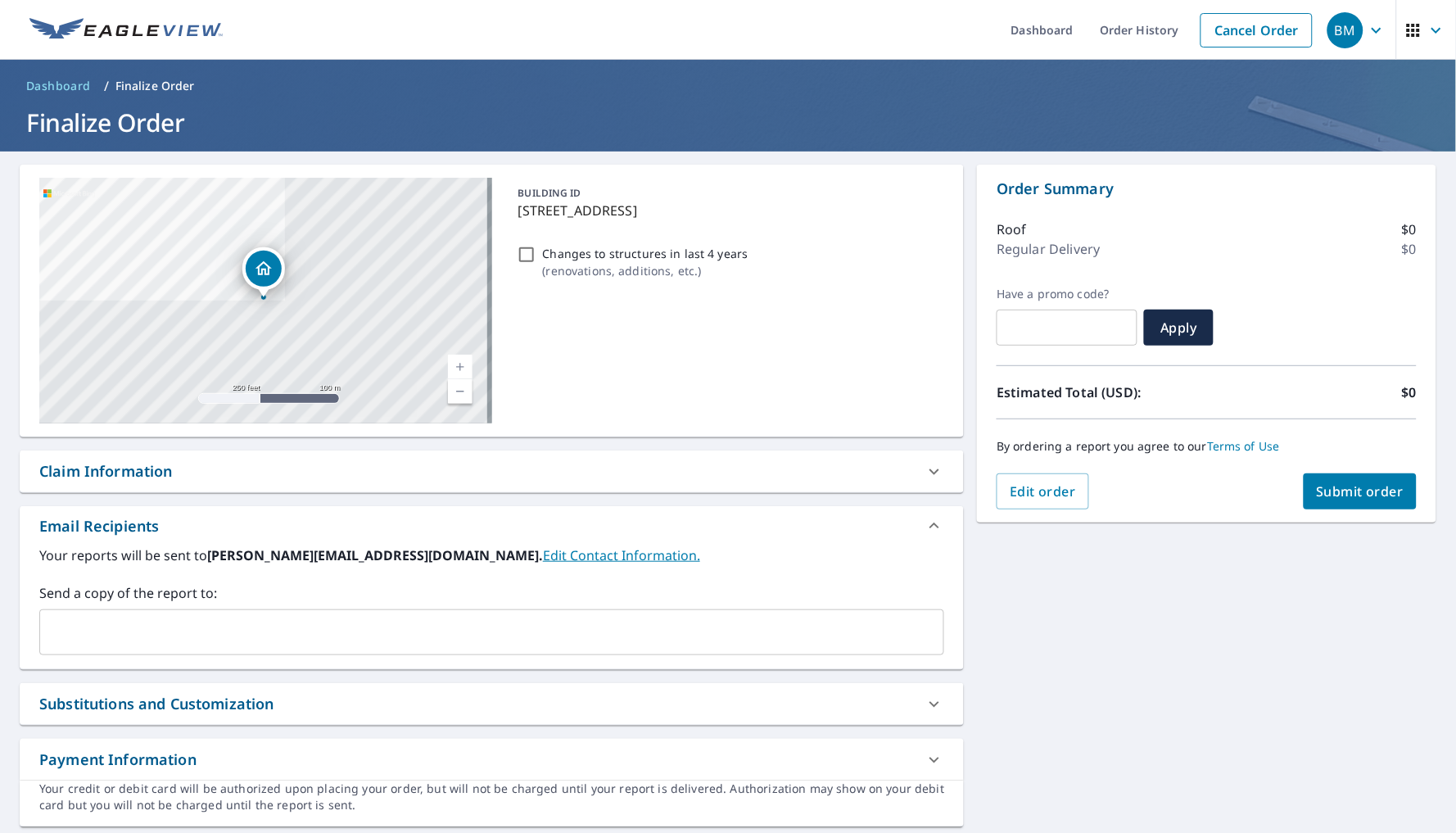
click at [525, 252] on input "Changes to structures in last 4 years ( renovations, additions, etc. )" at bounding box center [526, 255] width 20 height 20
checkbox input "true"
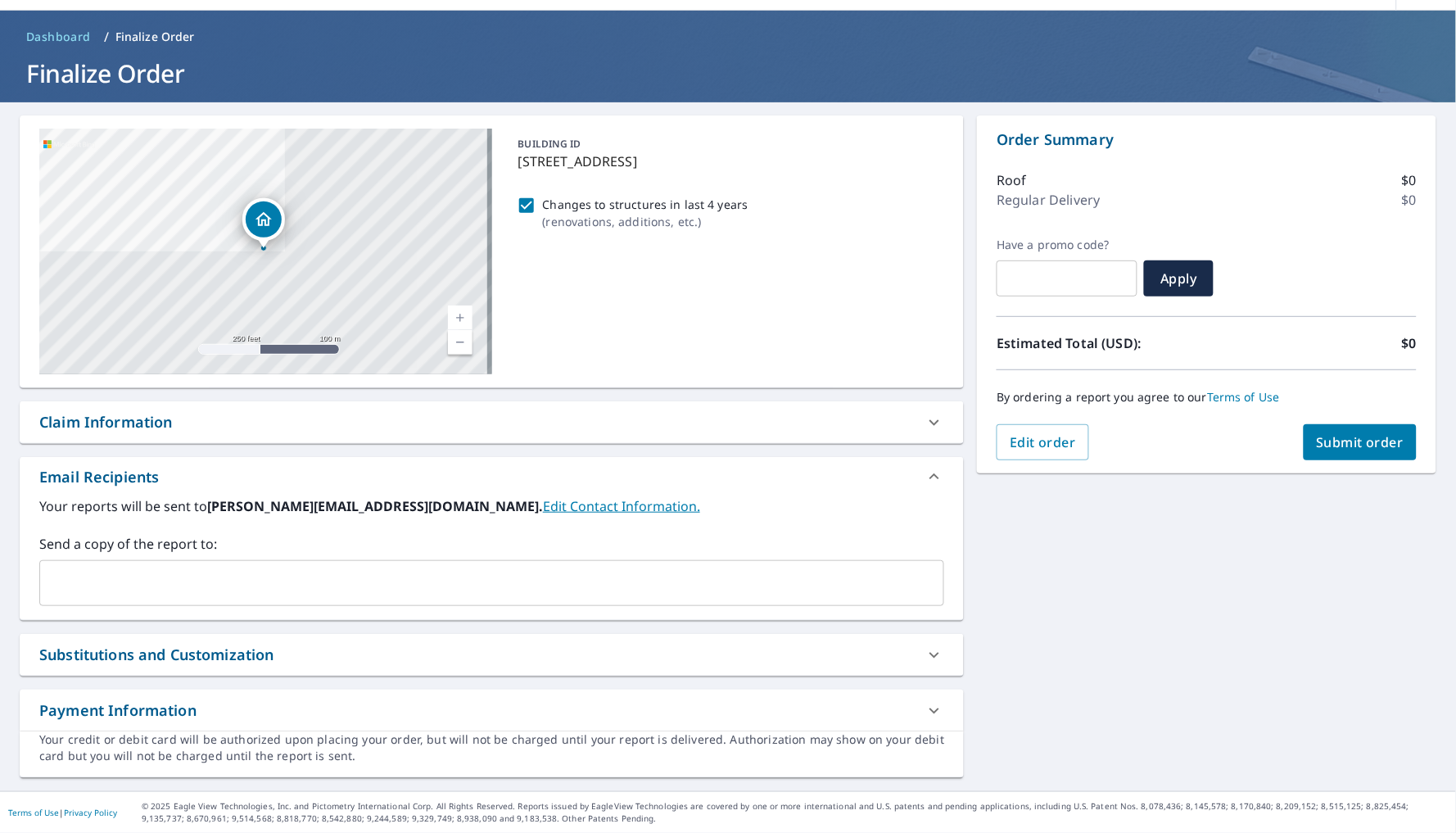
scroll to position [55, 0]
click at [444, 580] on input "text" at bounding box center [479, 582] width 866 height 31
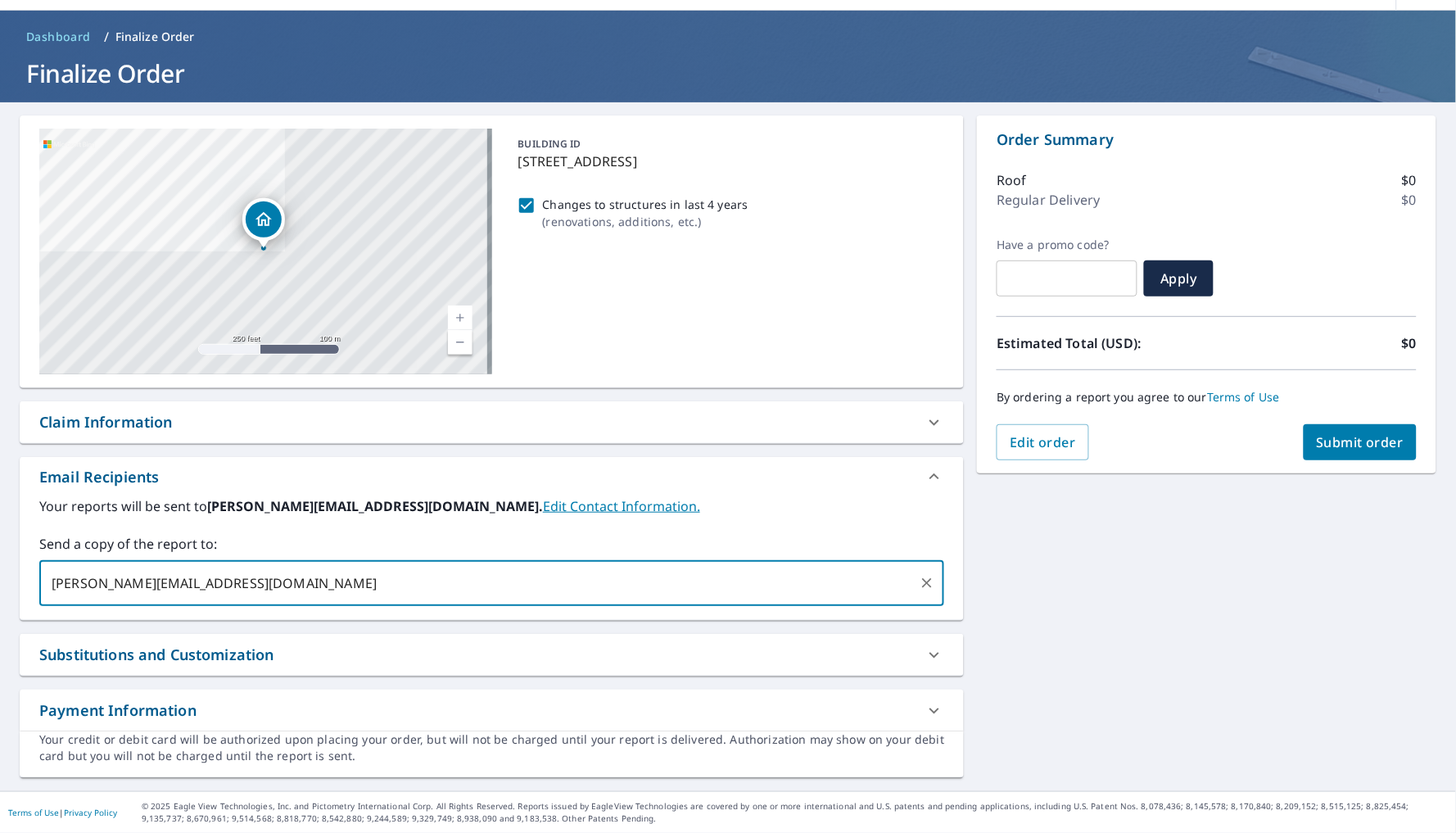
type input "[PERSON_NAME][EMAIL_ADDRESS][DOMAIN_NAME]"
click at [465, 593] on input "[PERSON_NAME][EMAIL_ADDRESS][DOMAIN_NAME]" at bounding box center [479, 582] width 866 height 31
click at [1347, 434] on span "Submit order" at bounding box center [1361, 442] width 87 height 18
